Goal: Check status: Check status

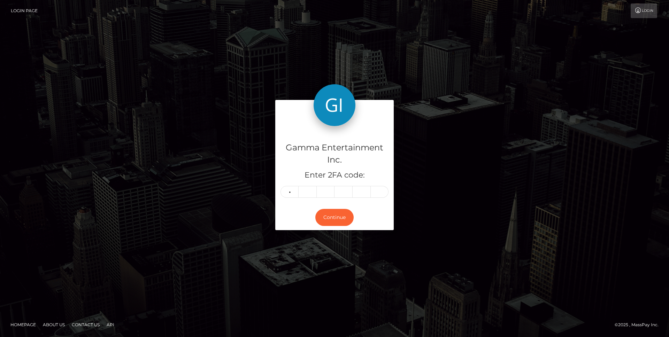
type input "6"
type input "9"
type input "7"
type input "8"
type input "1"
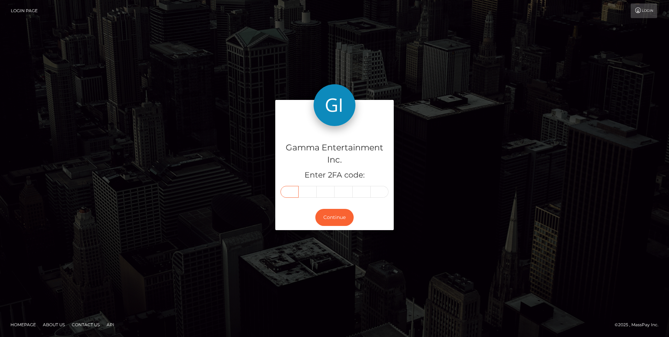
type input "6"
type input "9"
type input "7"
type input "8"
type input "1"
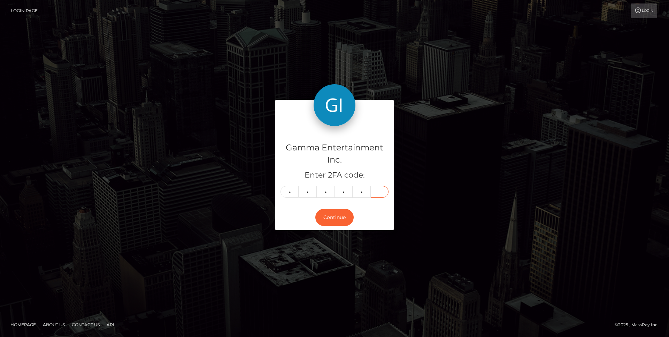
type input "9"
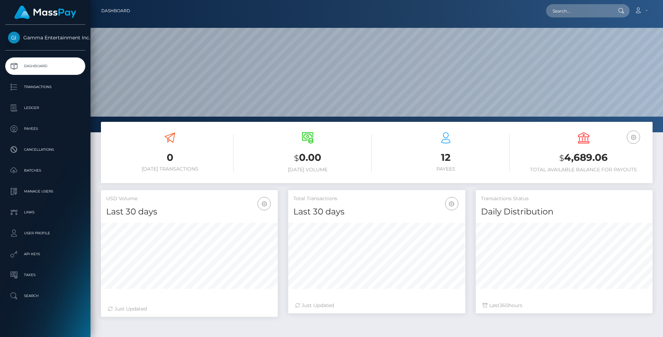
scroll to position [124, 177]
click at [41, 101] on link "Ledger" at bounding box center [45, 107] width 80 height 17
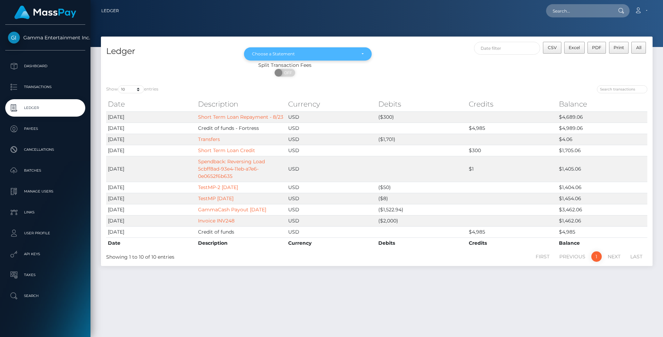
click at [288, 53] on div "Choose a Statement" at bounding box center [303, 54] width 103 height 6
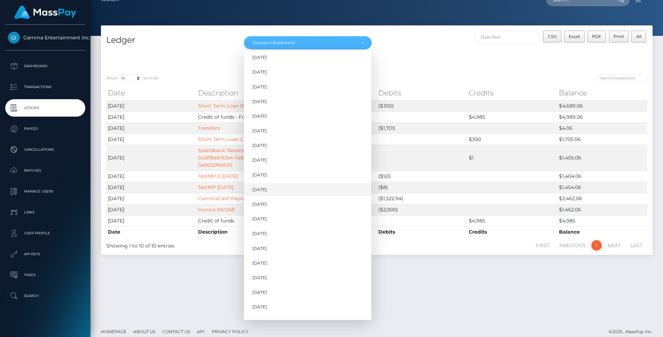
scroll to position [18, 0]
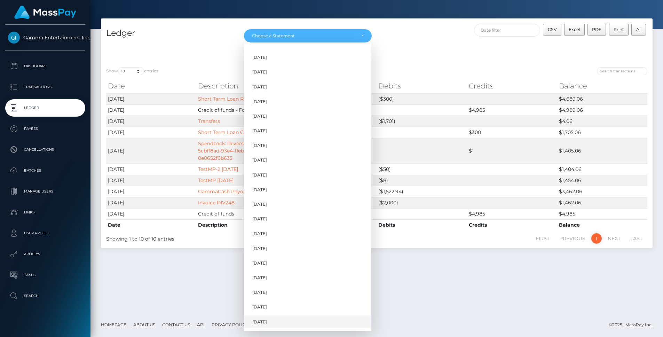
click at [268, 318] on link "Aug 2025" at bounding box center [307, 322] width 127 height 13
select select "Aug 2025"
